Goal: Task Accomplishment & Management: Understand process/instructions

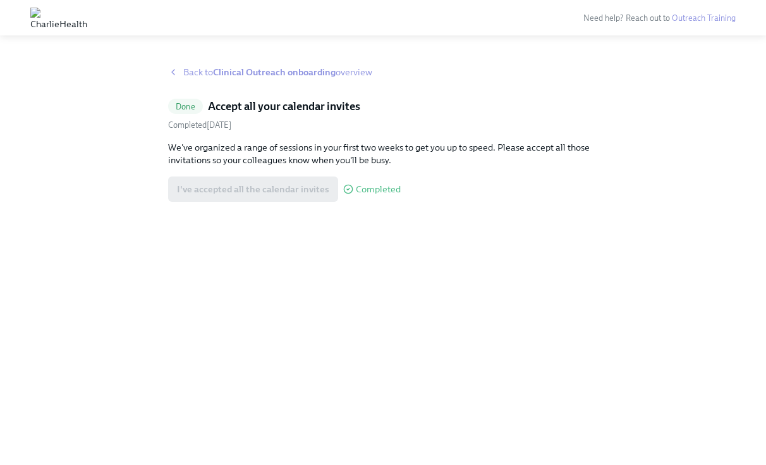
click at [294, 76] on strong "Clinical Outreach onboarding" at bounding box center [274, 71] width 123 height 11
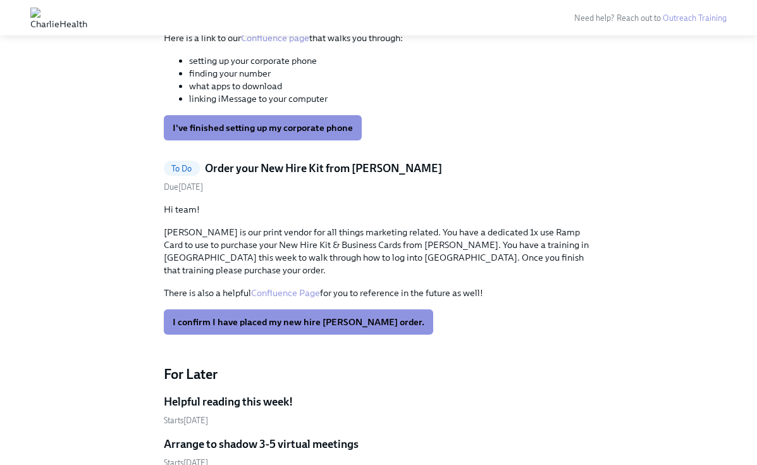
scroll to position [612, 0]
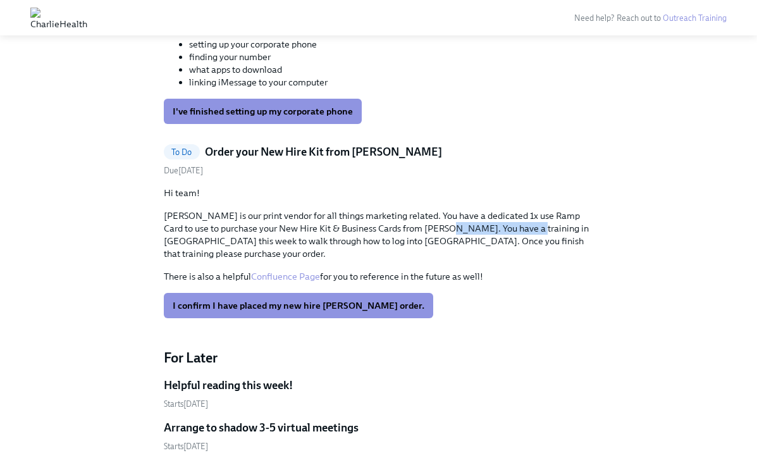
drag, startPoint x: 492, startPoint y: 217, endPoint x: 415, endPoint y: 212, distance: 77.3
click at [415, 212] on p "[PERSON_NAME] is our print vendor for all things marketing related. You have a …" at bounding box center [379, 234] width 430 height 51
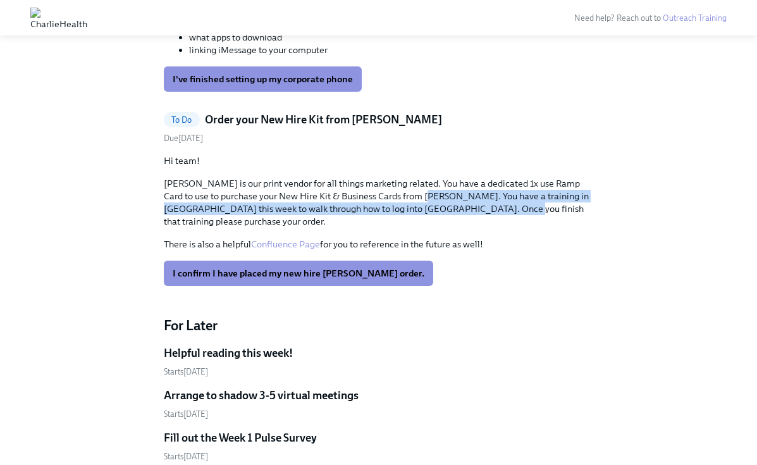
drag, startPoint x: 451, startPoint y: 202, endPoint x: 397, endPoint y: 180, distance: 58.7
click at [397, 180] on p "[PERSON_NAME] is our print vendor for all things marketing related. You have a …" at bounding box center [379, 202] width 430 height 51
click at [396, 180] on p "[PERSON_NAME] is our print vendor for all things marketing related. You have a …" at bounding box center [379, 202] width 430 height 51
drag, startPoint x: 376, startPoint y: 180, endPoint x: 494, endPoint y: 204, distance: 120.0
click at [494, 204] on div "Hi team! [PERSON_NAME] is our print vendor for all things marketing related. Yo…" at bounding box center [379, 202] width 430 height 96
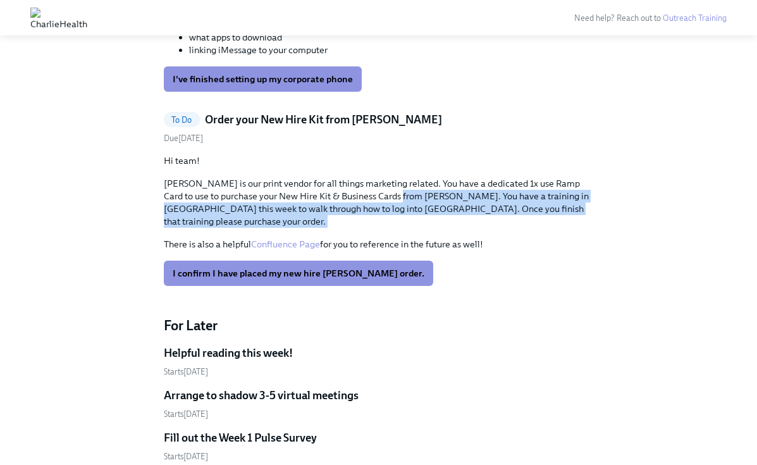
click at [494, 204] on div "Hi team! [PERSON_NAME] is our print vendor for all things marketing related. Yo…" at bounding box center [379, 202] width 430 height 96
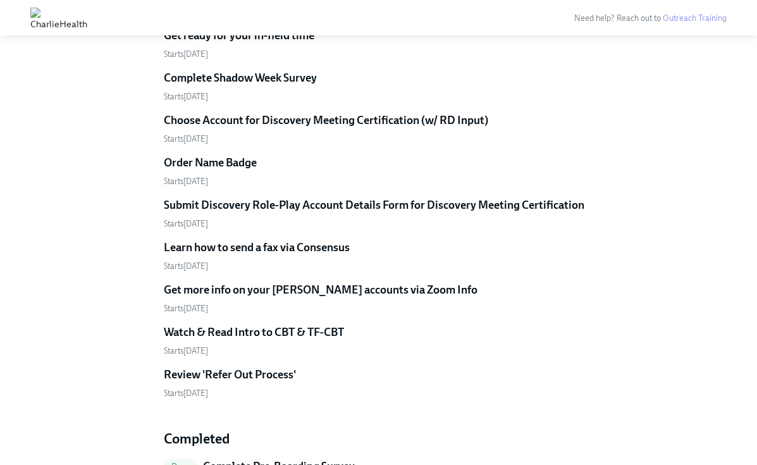
scroll to position [1397, 0]
